Goal: Task Accomplishment & Management: Manage account settings

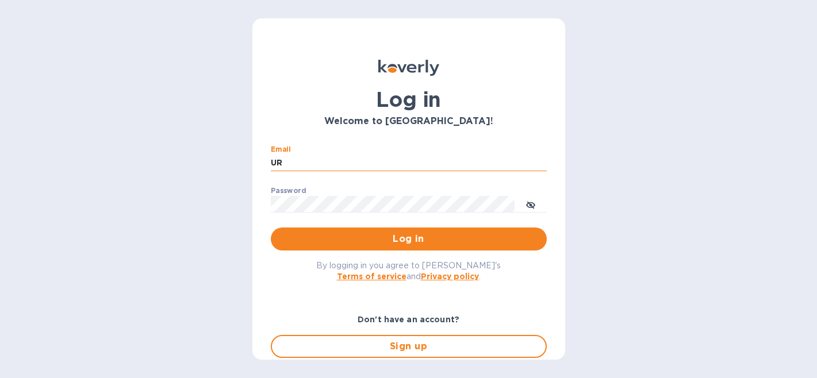
type input "U"
type input "[EMAIL_ADDRESS][DOMAIN_NAME]"
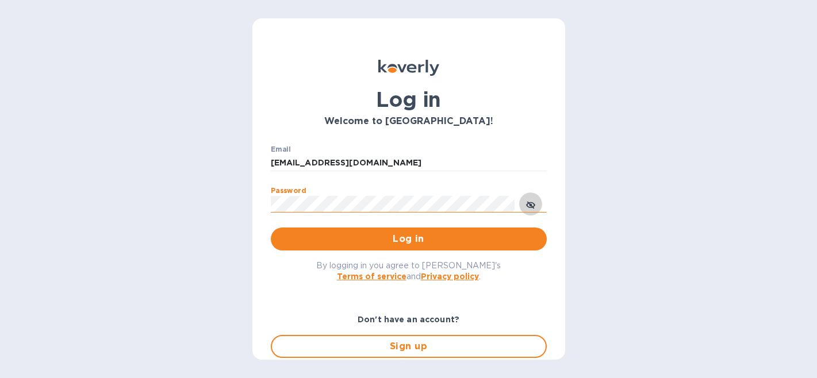
click at [531, 203] on icon "toggle password visibility" at bounding box center [530, 205] width 9 height 6
click at [448, 242] on span "Log in" at bounding box center [409, 239] width 258 height 14
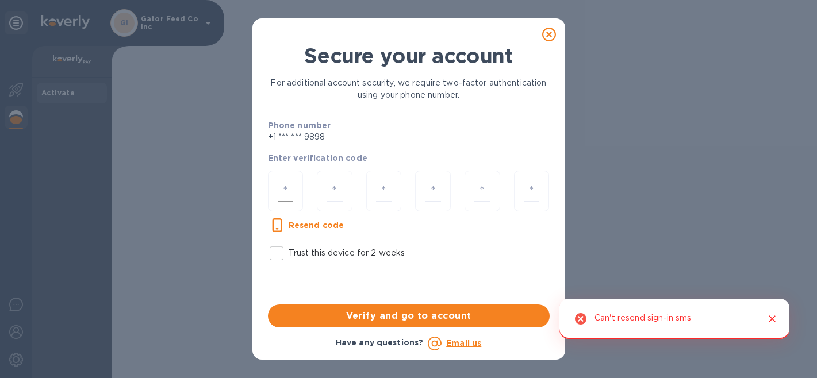
click at [283, 187] on input "number" at bounding box center [286, 190] width 16 height 21
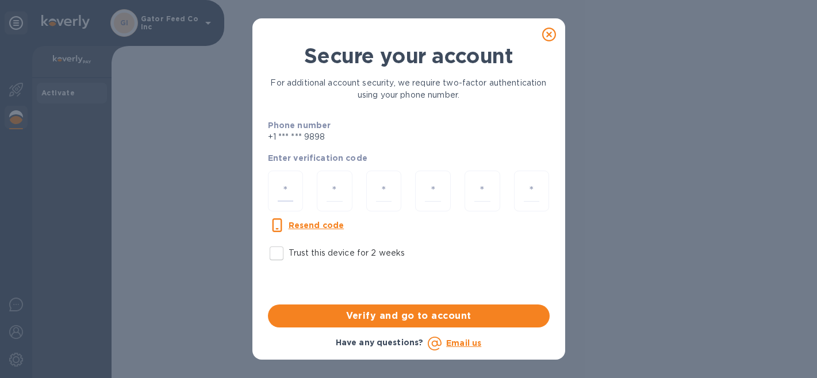
click at [313, 137] on p "+1 *** *** 9898" at bounding box center [328, 137] width 121 height 12
click at [306, 224] on u "Resend code" at bounding box center [317, 225] width 56 height 9
click at [288, 186] on input "number" at bounding box center [286, 190] width 16 height 21
type input "7"
type input "4"
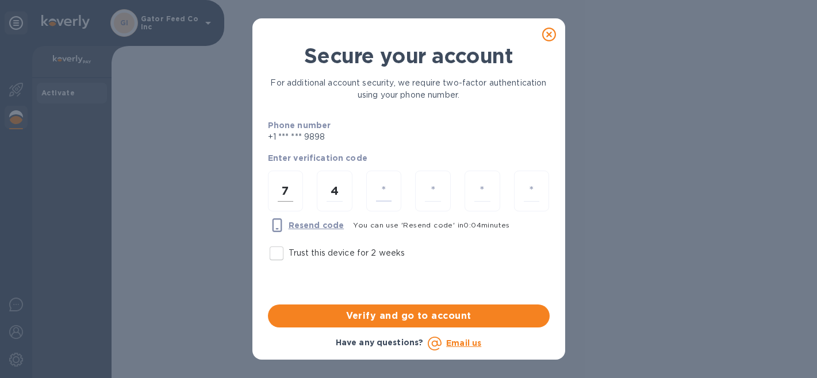
type input "9"
type input "7"
type input "9"
type input "4"
